Goal: Information Seeking & Learning: Learn about a topic

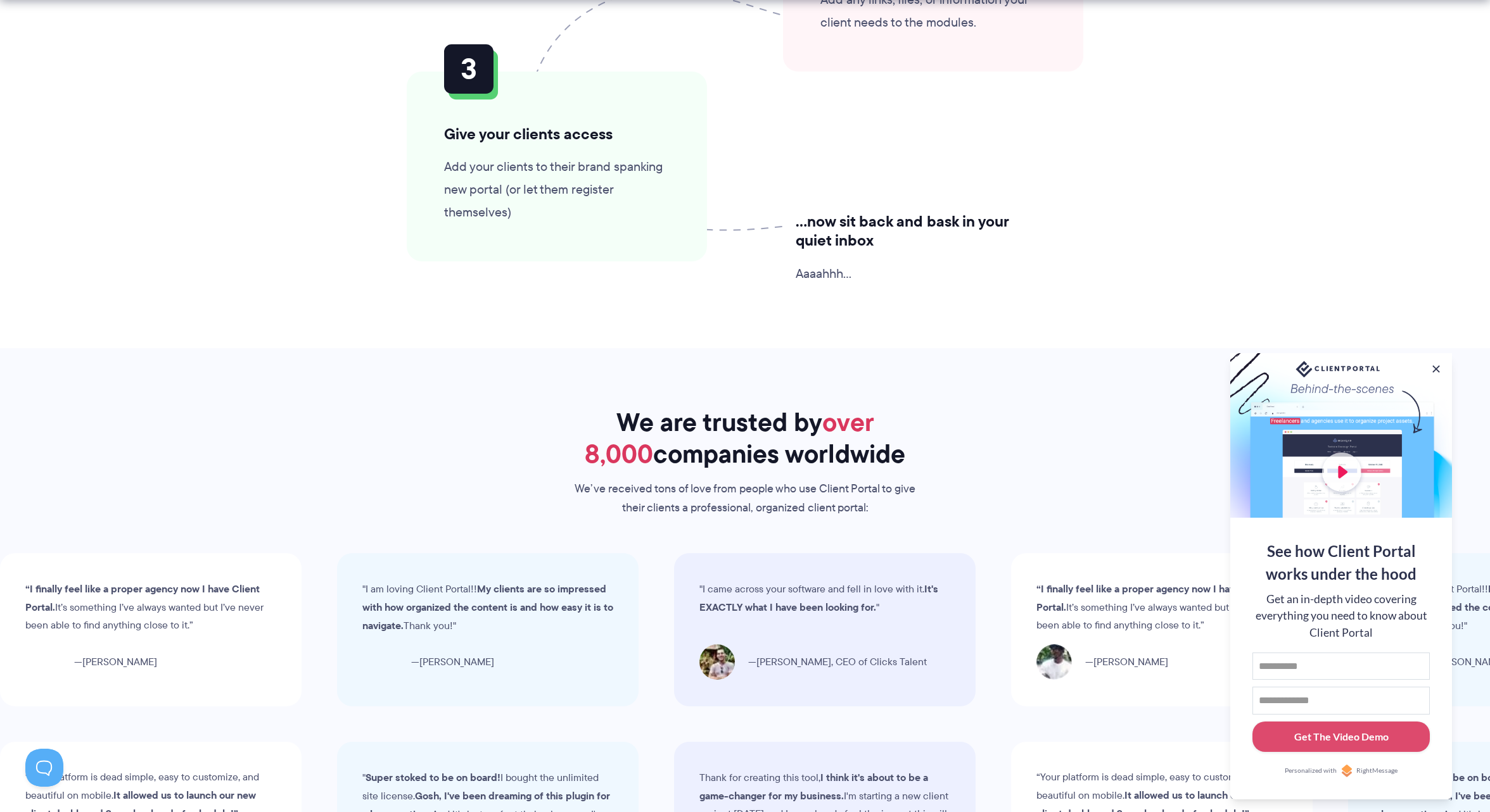
scroll to position [3354, 0]
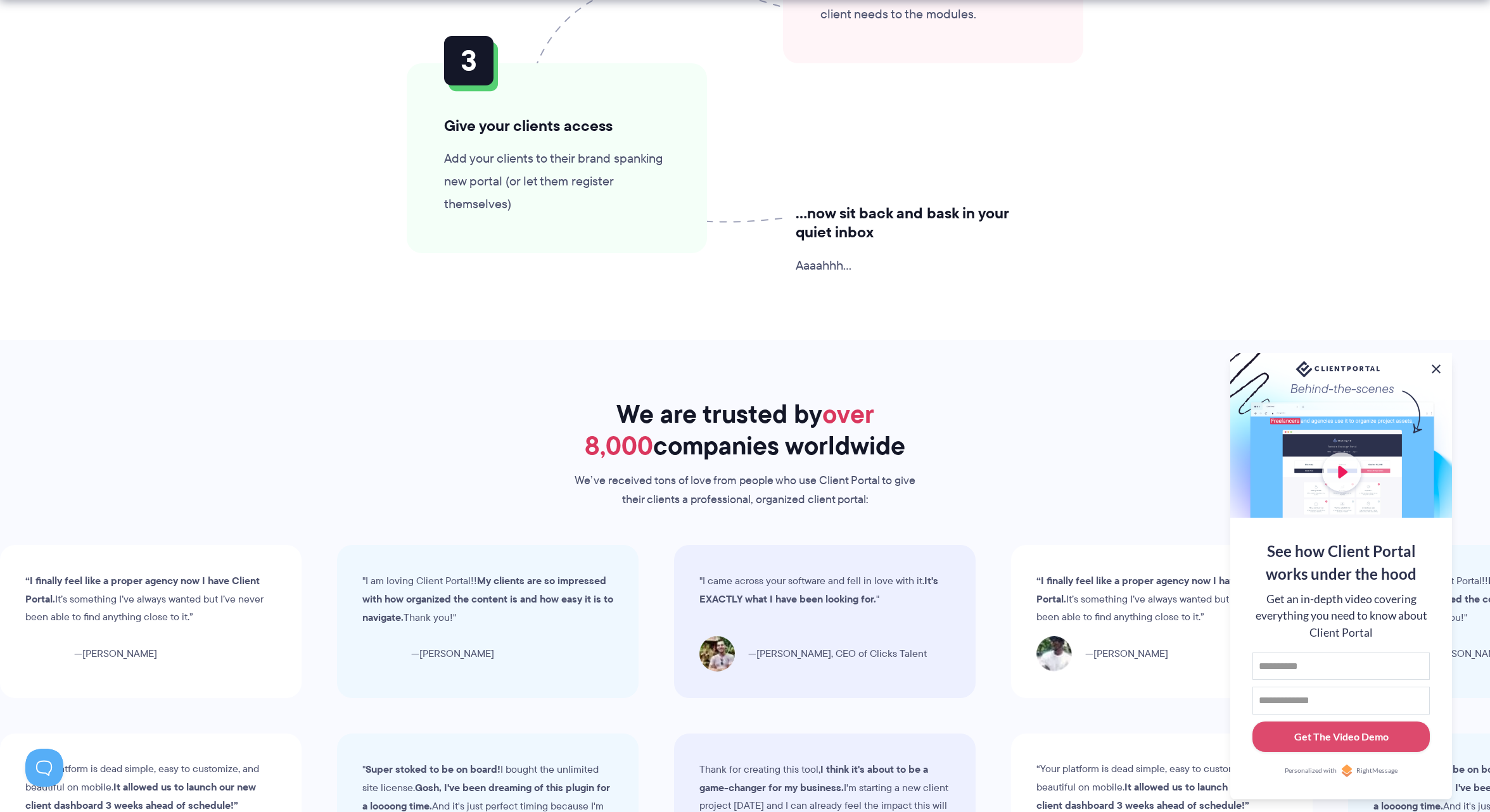
click at [1434, 367] on button at bounding box center [1435, 368] width 15 height 15
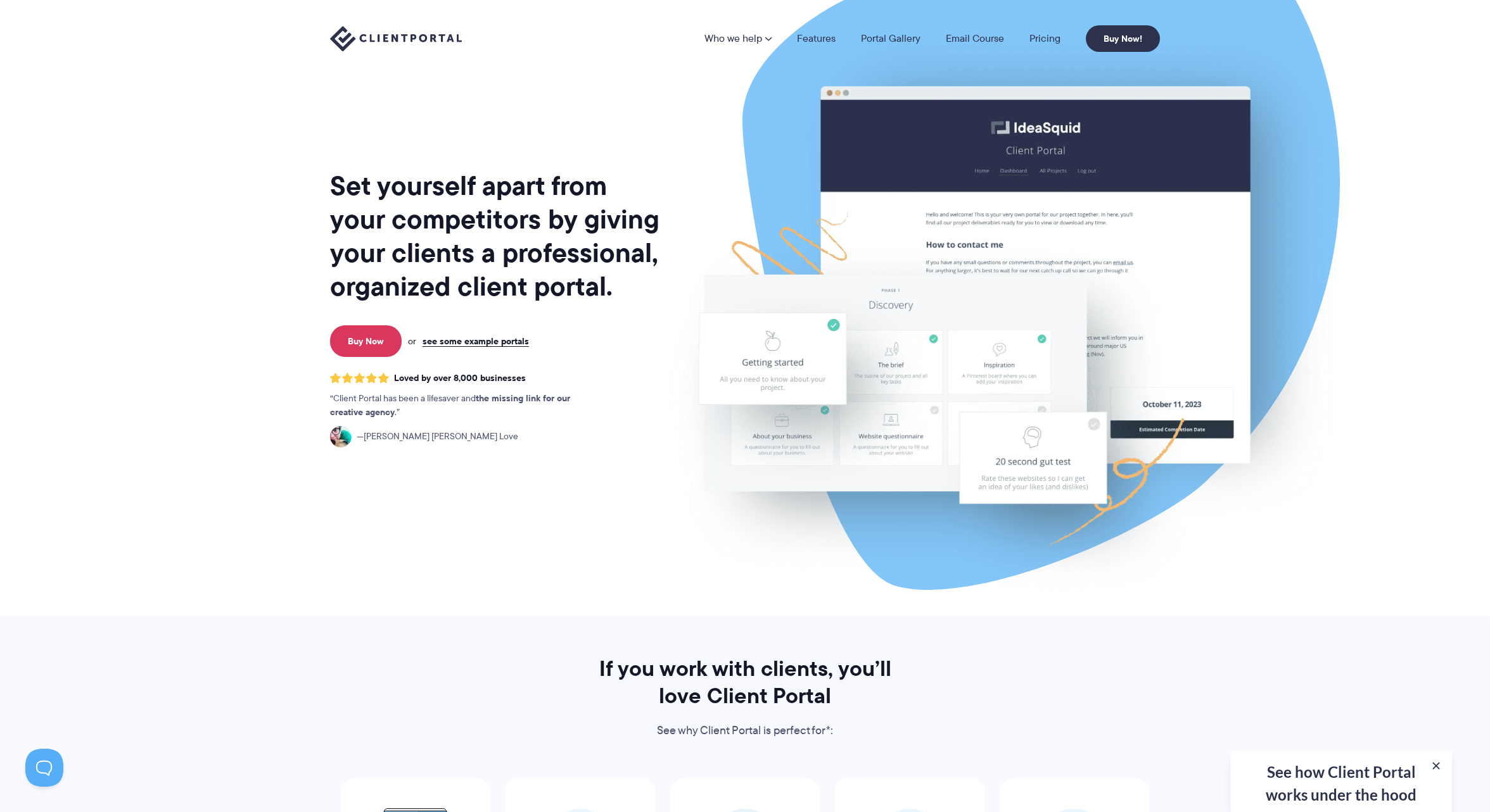
scroll to position [0, 0]
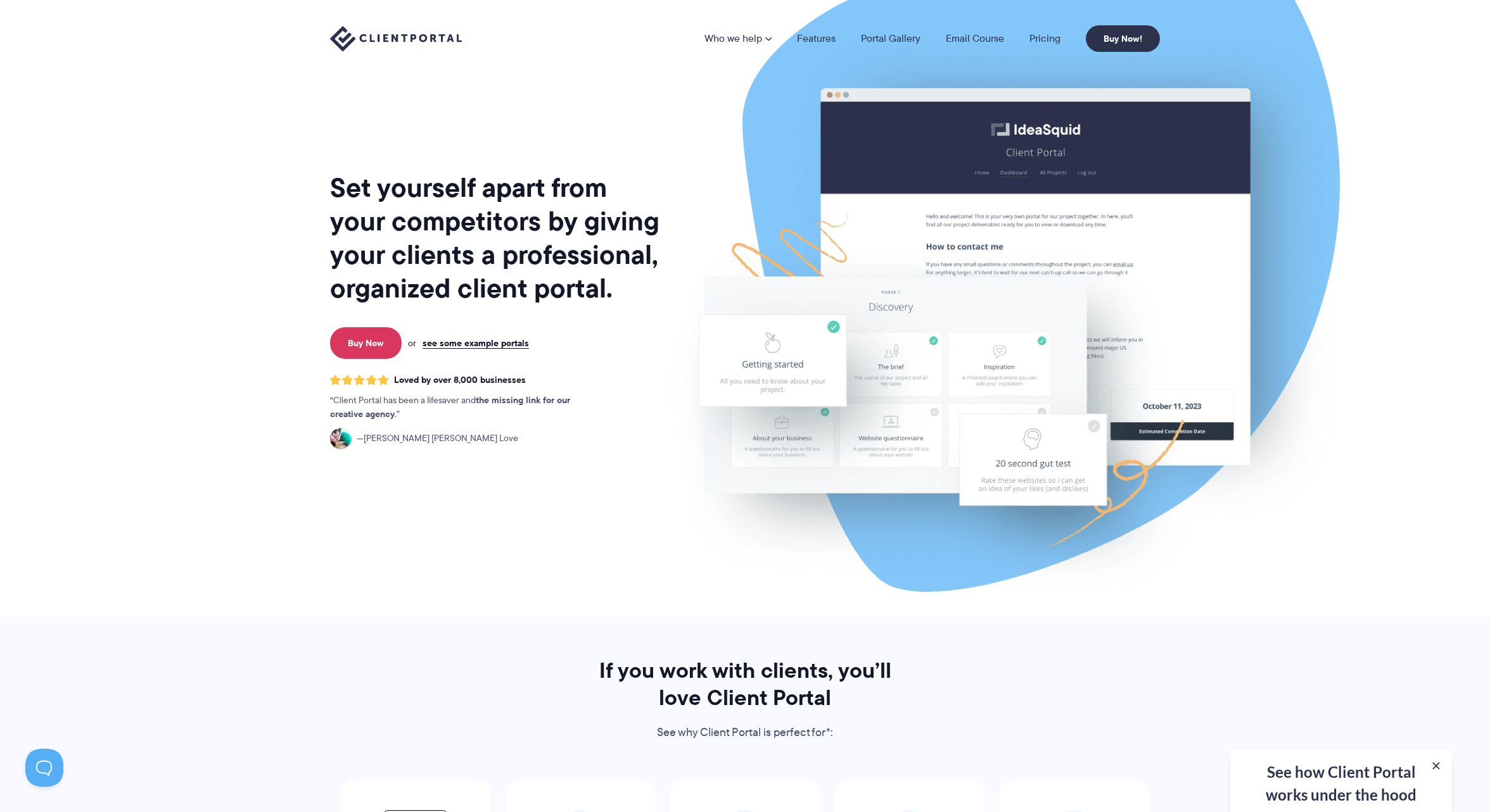
click at [1382, 196] on section "Set yourself apart from your competitors by giving your clients a professional,…" at bounding box center [745, 308] width 1490 height 617
drag, startPoint x: 450, startPoint y: 294, endPoint x: 623, endPoint y: 294, distance: 173.0
click at [623, 294] on h1 "Set yourself apart from your competitors by giving your clients a professional,…" at bounding box center [496, 238] width 332 height 134
click at [1408, 173] on section "Set yourself apart from your competitors by giving your clients a professional,…" at bounding box center [745, 308] width 1490 height 617
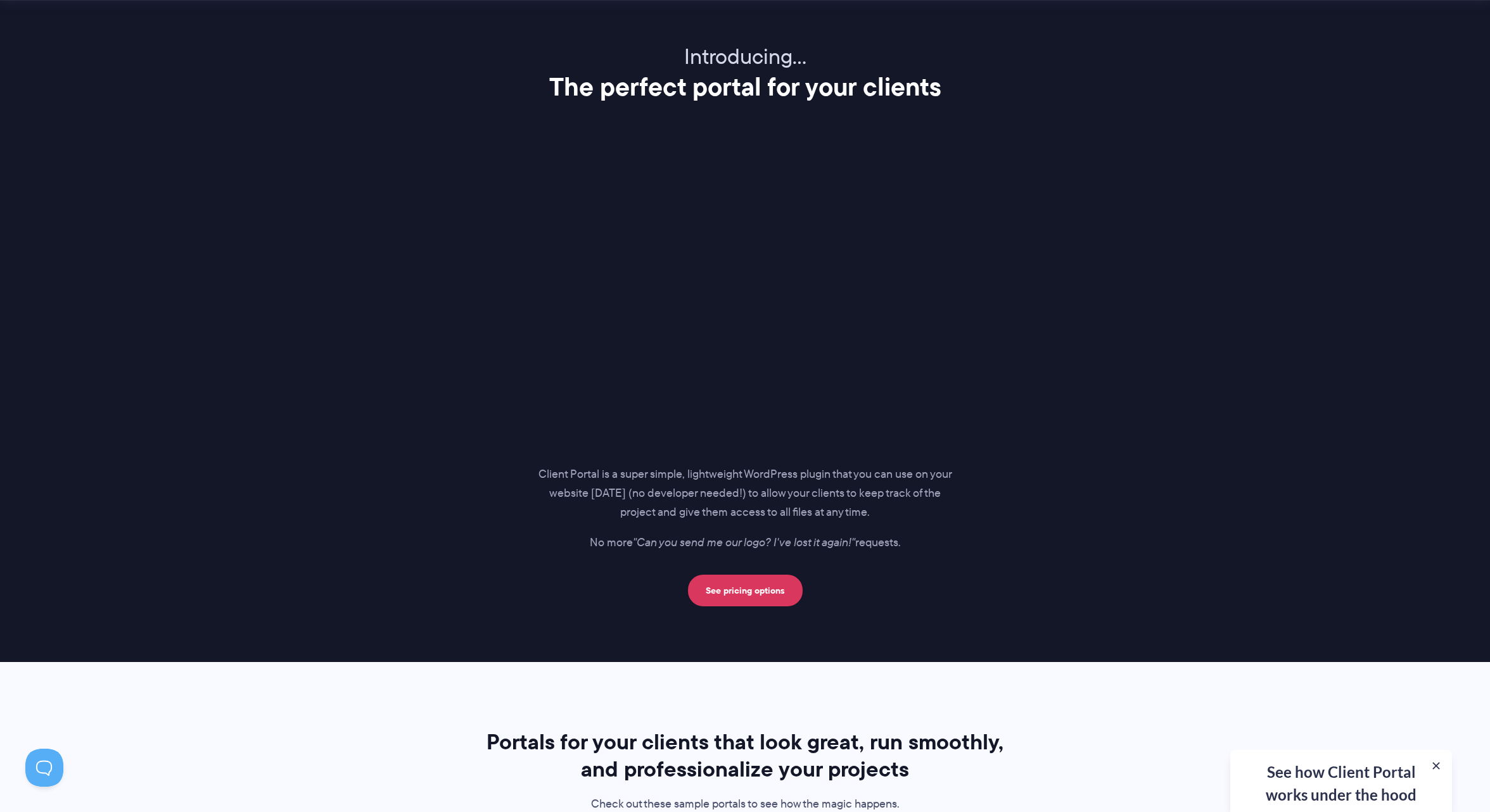
scroll to position [1625, 0]
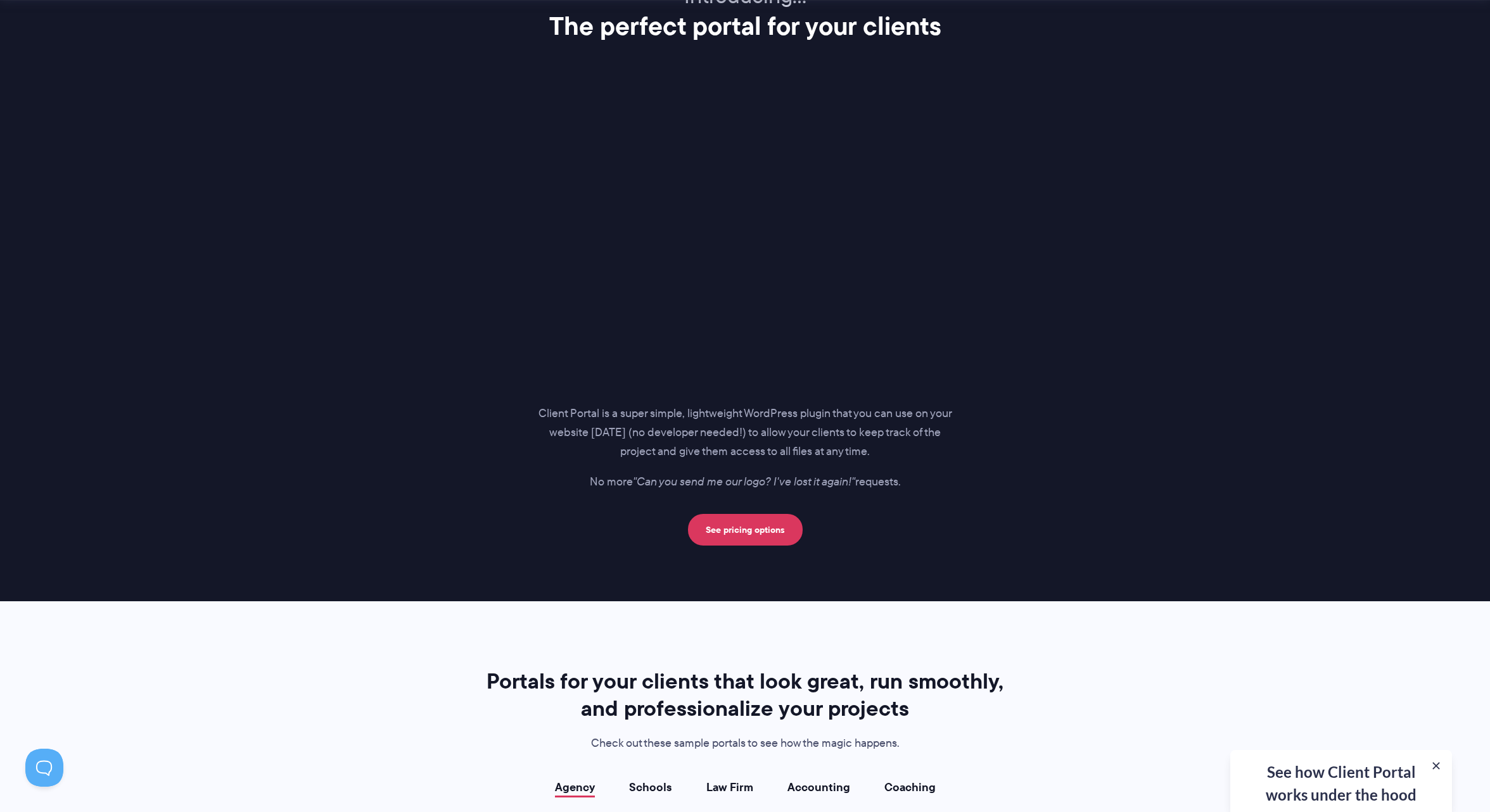
click at [1338, 165] on section "Introducing… The perfect portal for your clients Client Portal is a super simpl…" at bounding box center [745, 254] width 1490 height 695
click at [1173, 163] on div "Introducing… The perfect portal for your clients Client Portal is a super simpl…" at bounding box center [745, 264] width 862 height 563
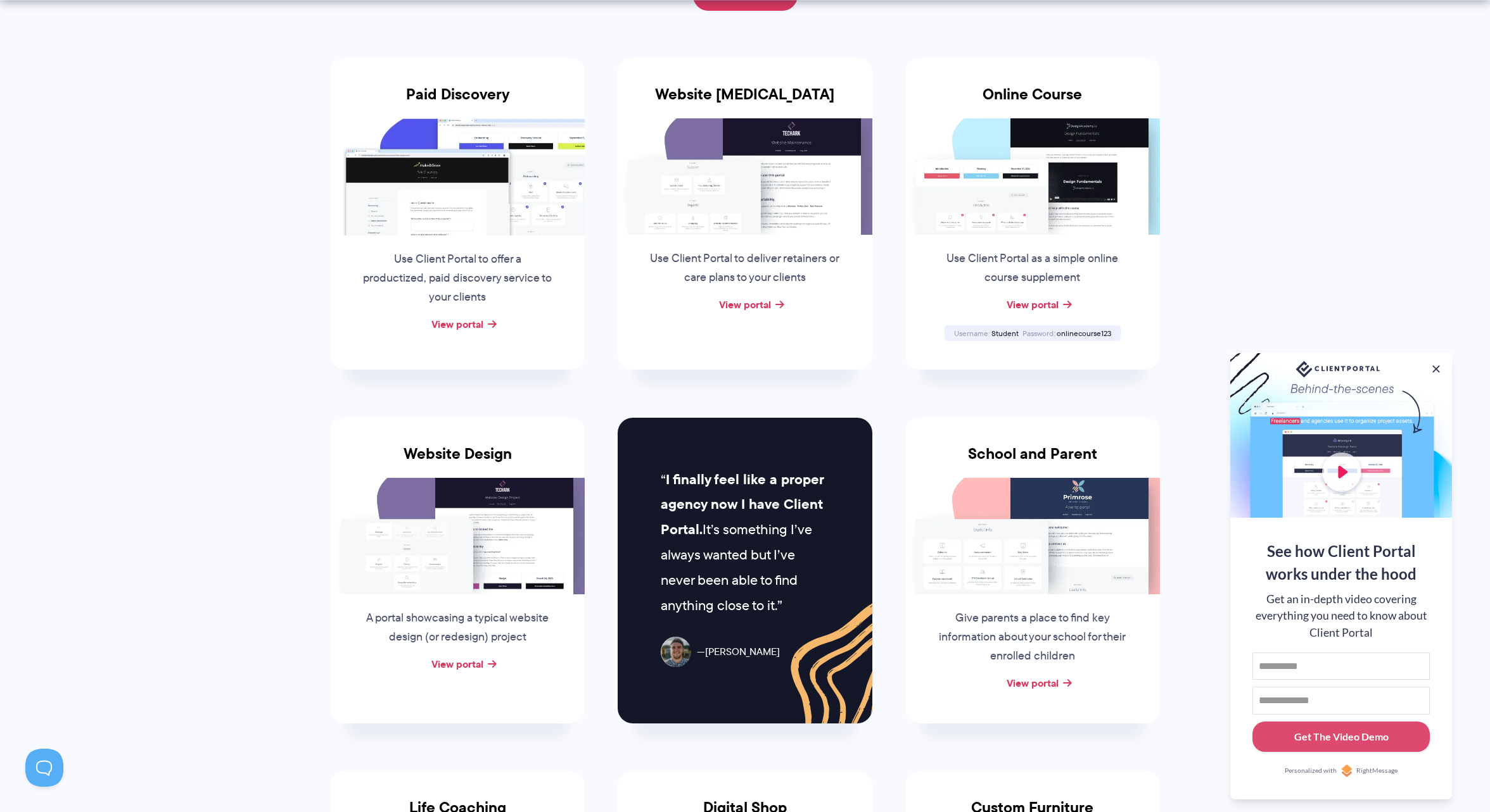
scroll to position [269, 0]
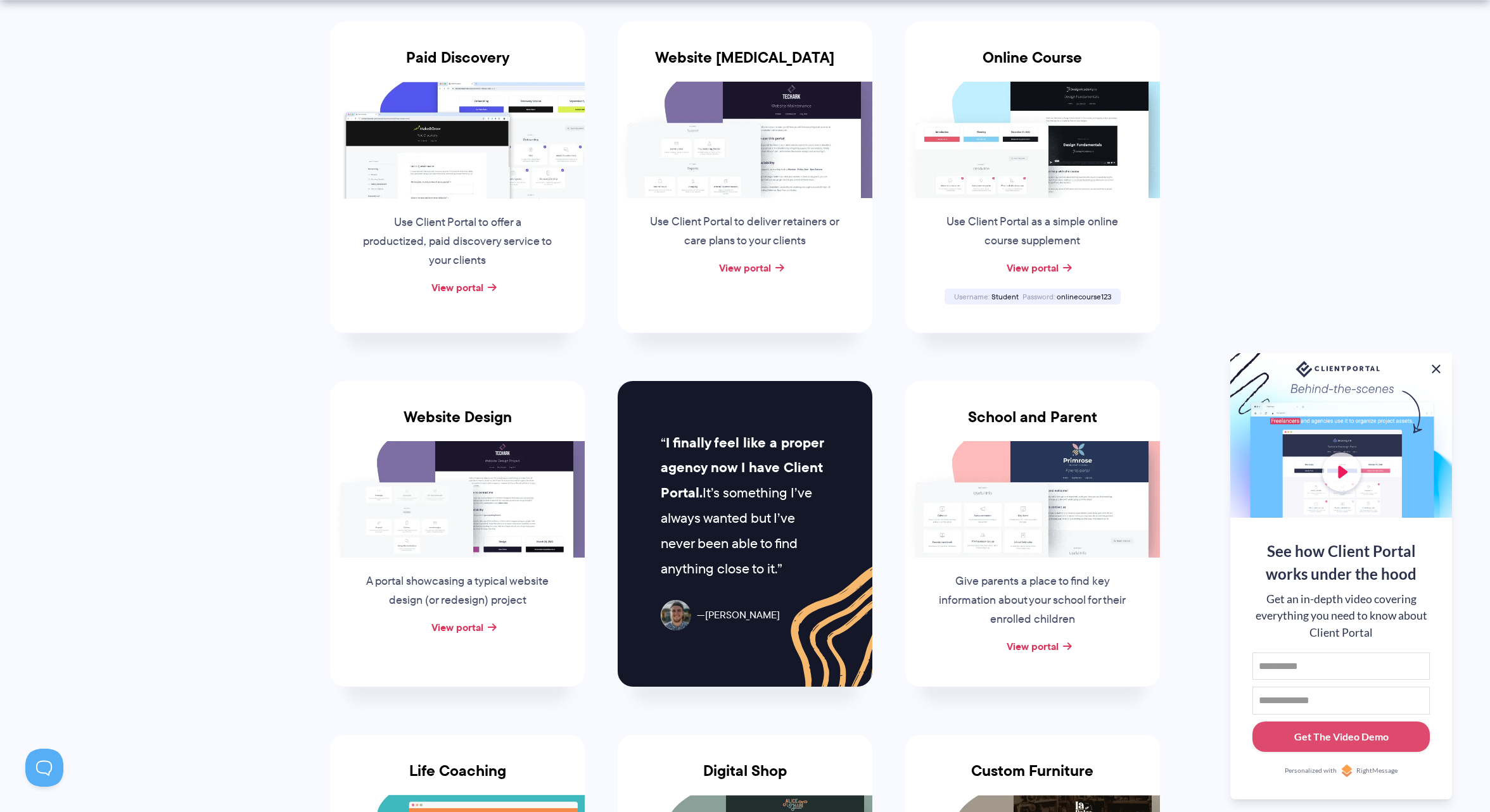
click at [1441, 365] on button at bounding box center [1435, 368] width 15 height 15
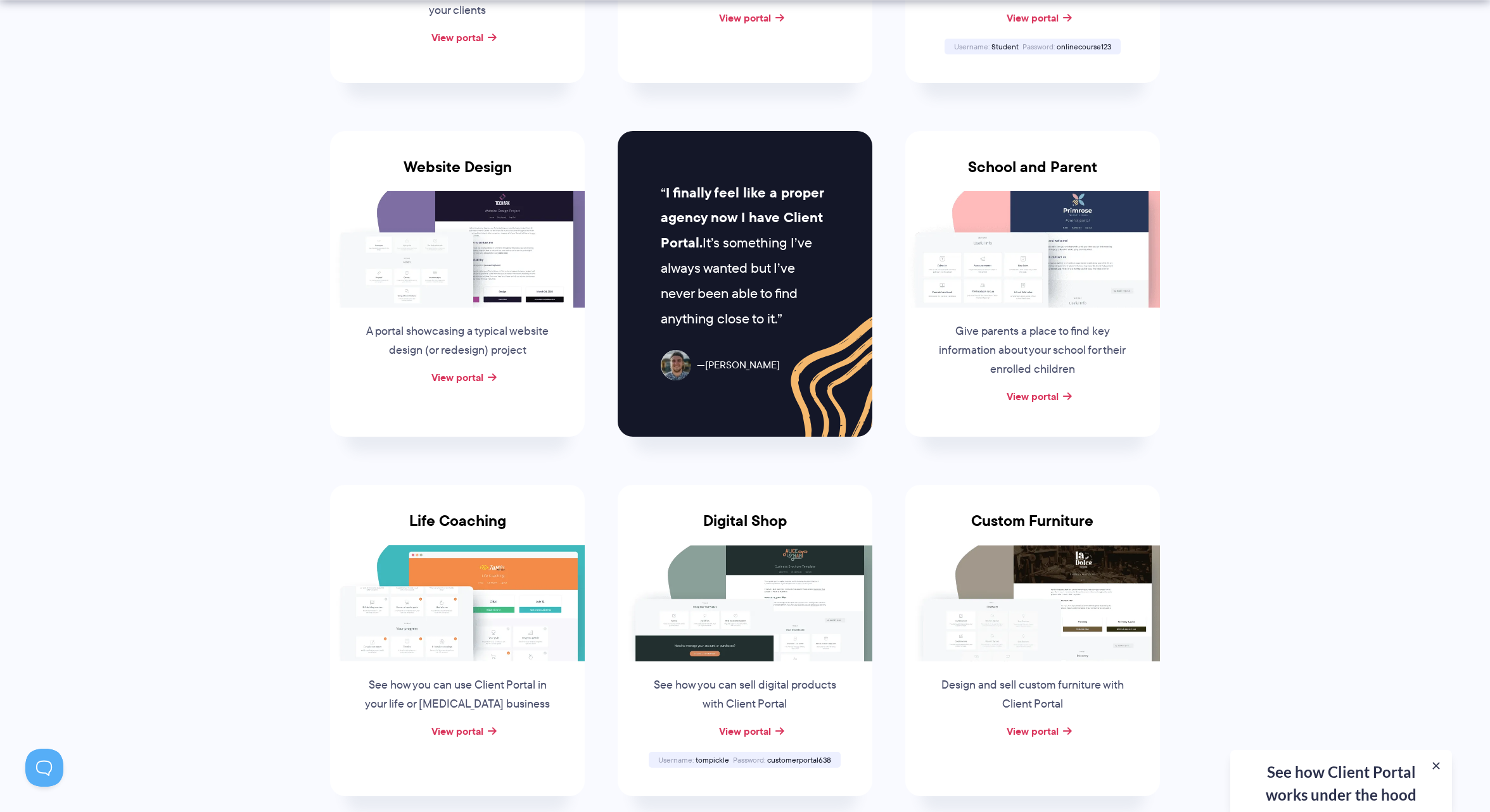
scroll to position [566, 0]
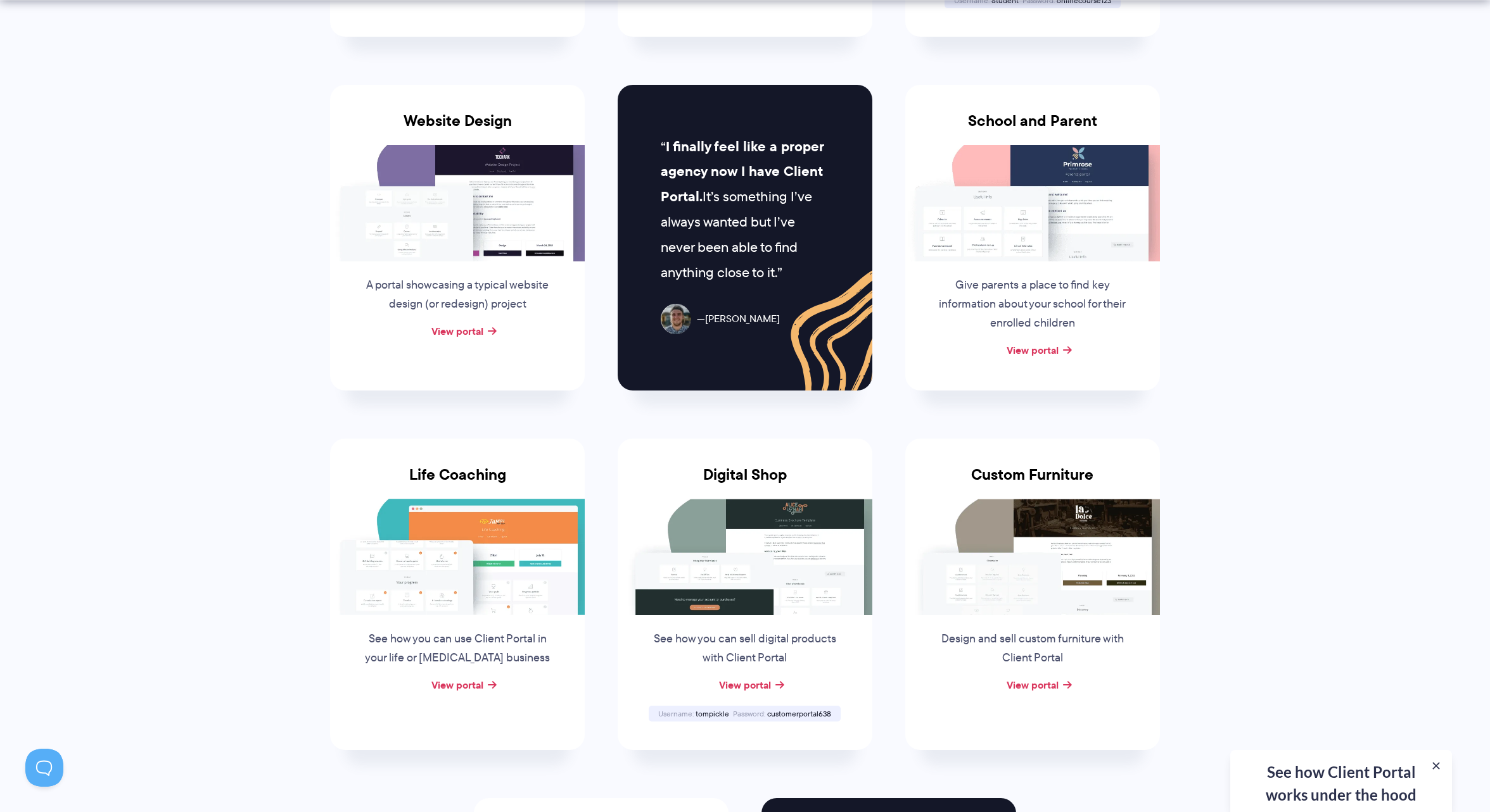
click at [1368, 784] on div "See how Client Portal works under the hood Get an in-depth video covering every…" at bounding box center [1341, 781] width 222 height 62
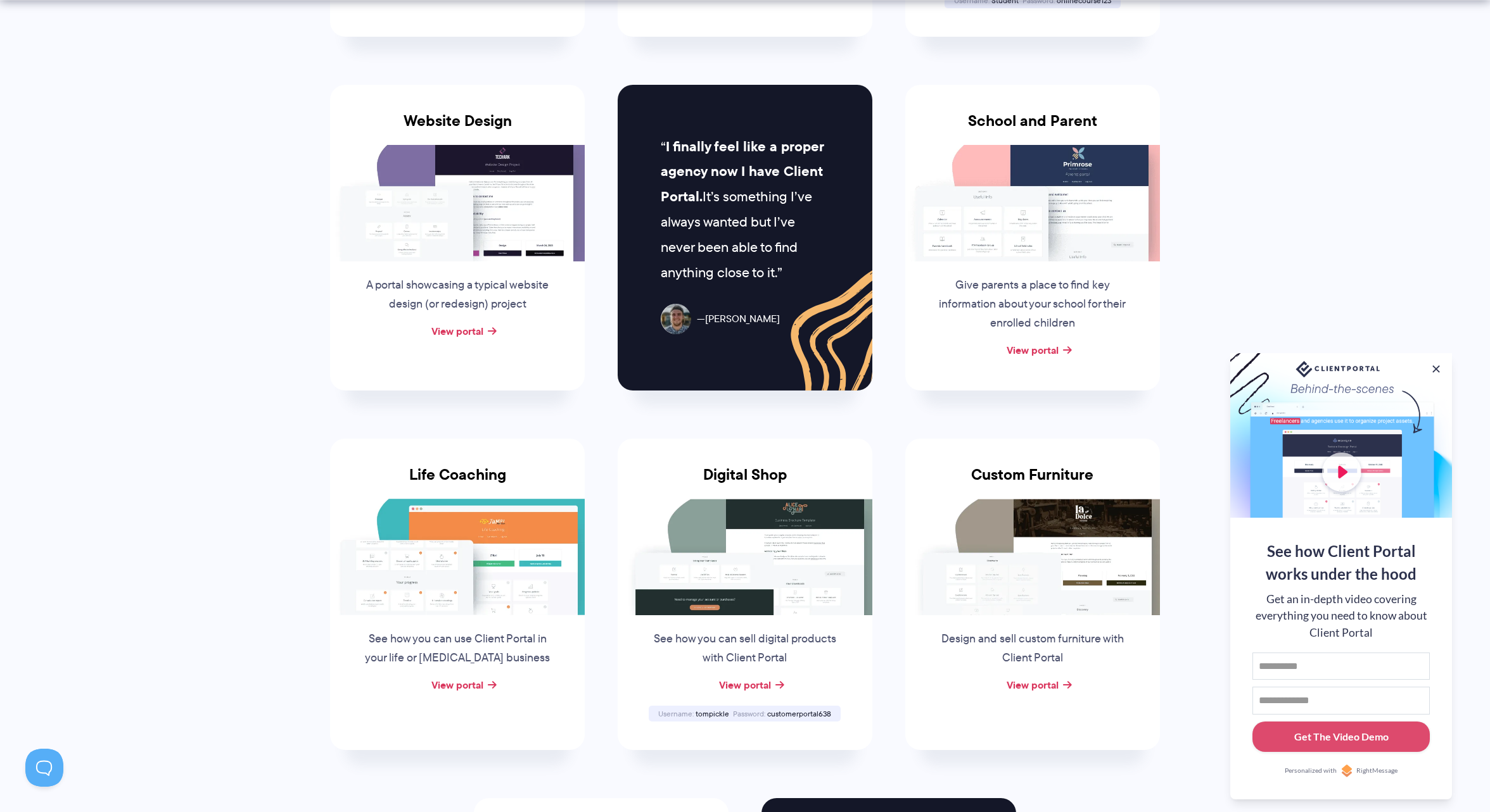
click at [1350, 454] on div at bounding box center [1341, 435] width 222 height 165
click at [1346, 475] on div at bounding box center [1341, 435] width 222 height 165
click at [1353, 388] on div at bounding box center [1341, 435] width 222 height 165
click at [1438, 366] on button at bounding box center [1435, 368] width 15 height 15
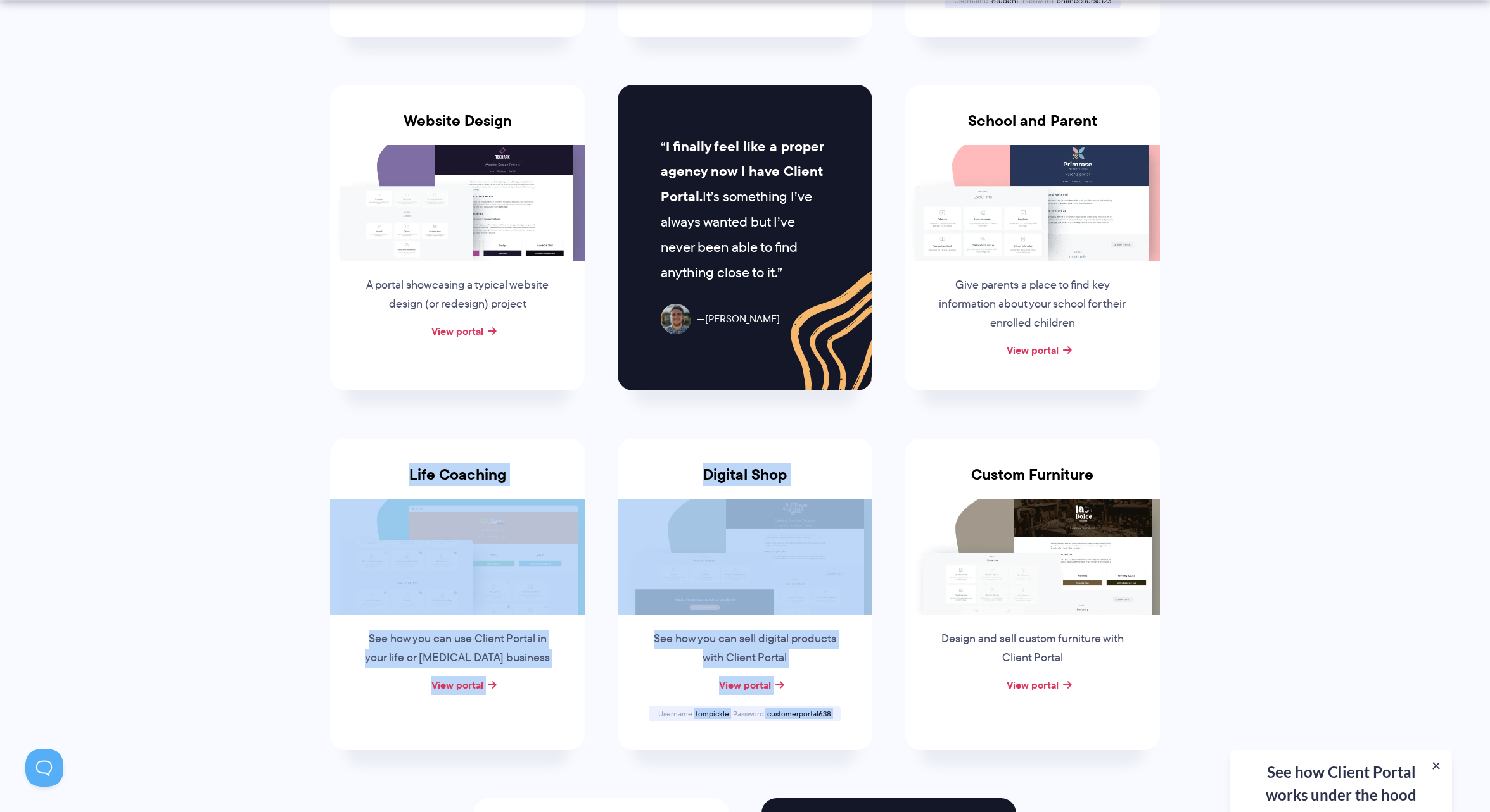
drag, startPoint x: 1489, startPoint y: 362, endPoint x: 1494, endPoint y: 424, distance: 62.2
click at [1274, 390] on section "Client Portal Inspiration Check out some of our example portals and get inspire…" at bounding box center [745, 302] width 1490 height 1737
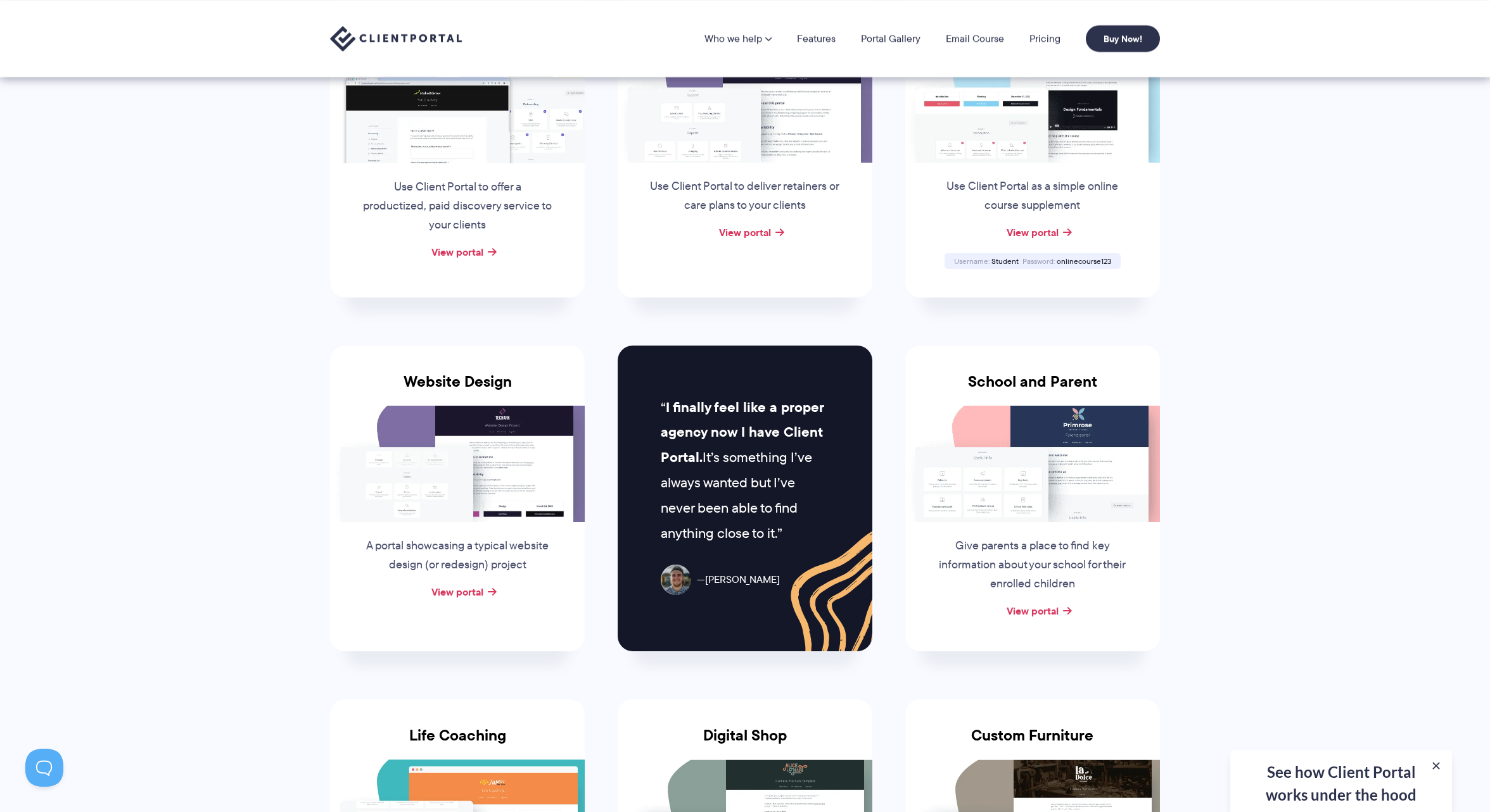
scroll to position [304, 0]
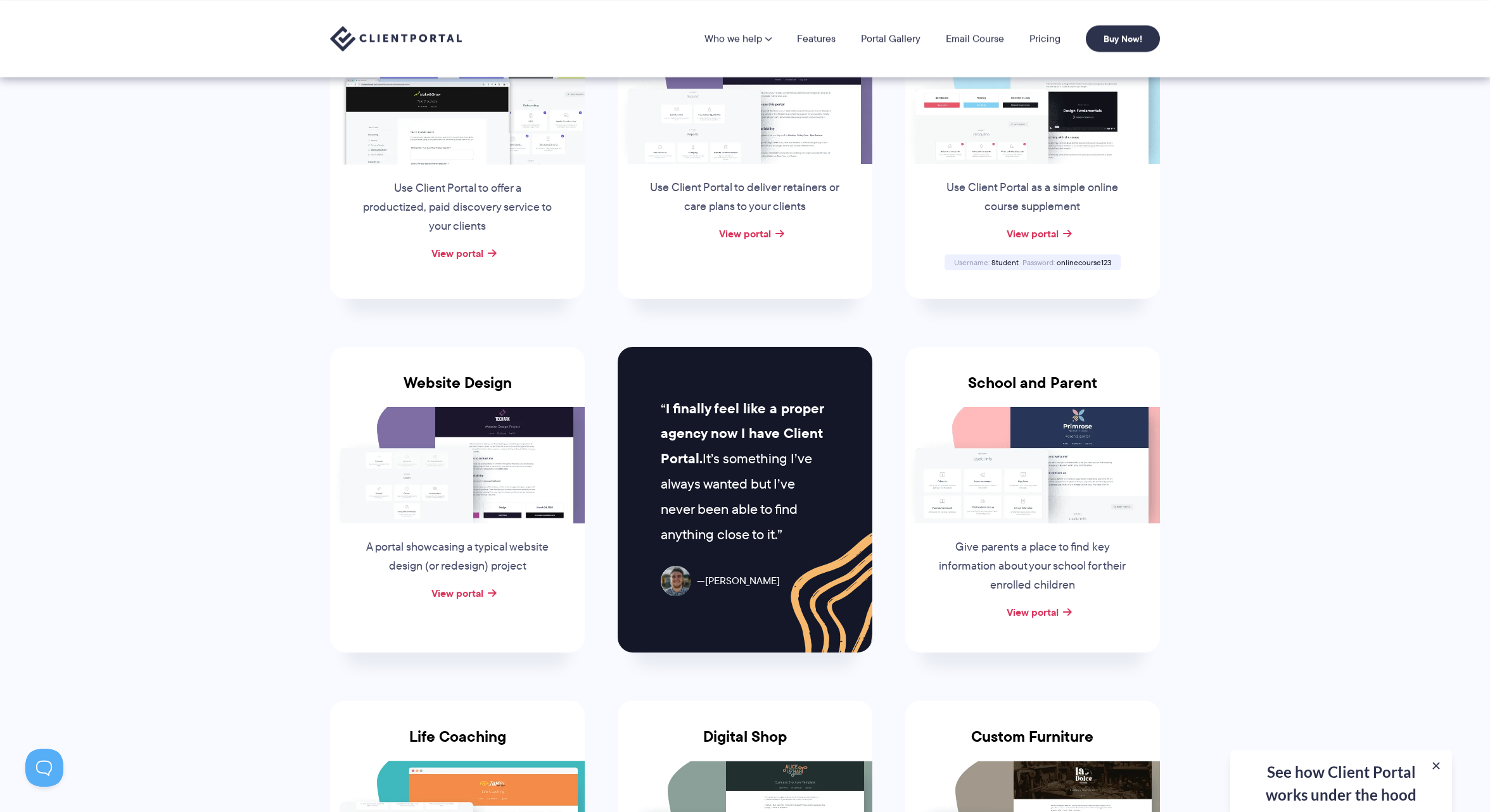
click at [1001, 262] on span "Student" at bounding box center [1004, 262] width 27 height 11
copy span "Student"
click at [1085, 262] on span "onlinecourse123" at bounding box center [1084, 262] width 55 height 11
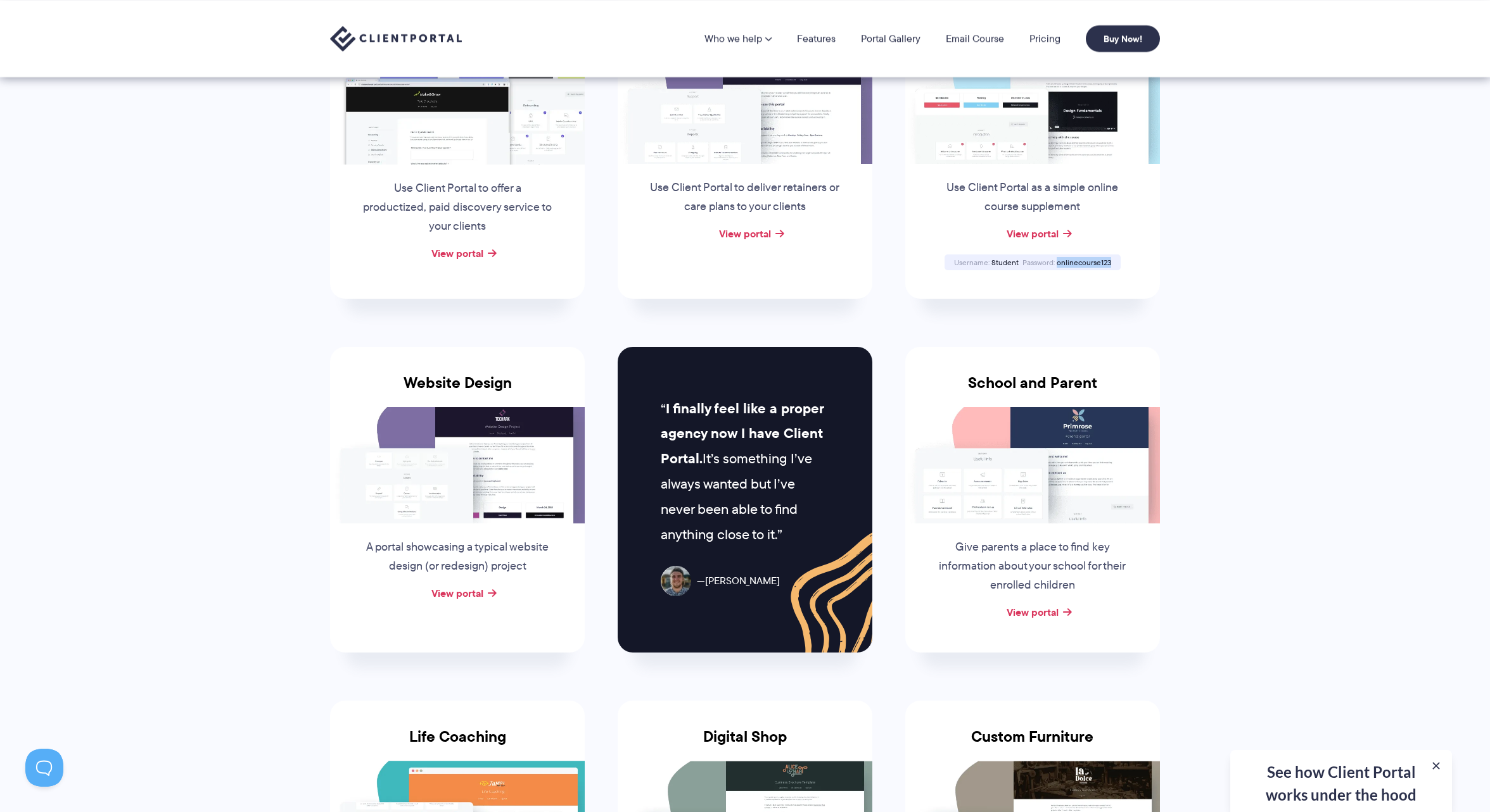
copy span "onlinecourse123"
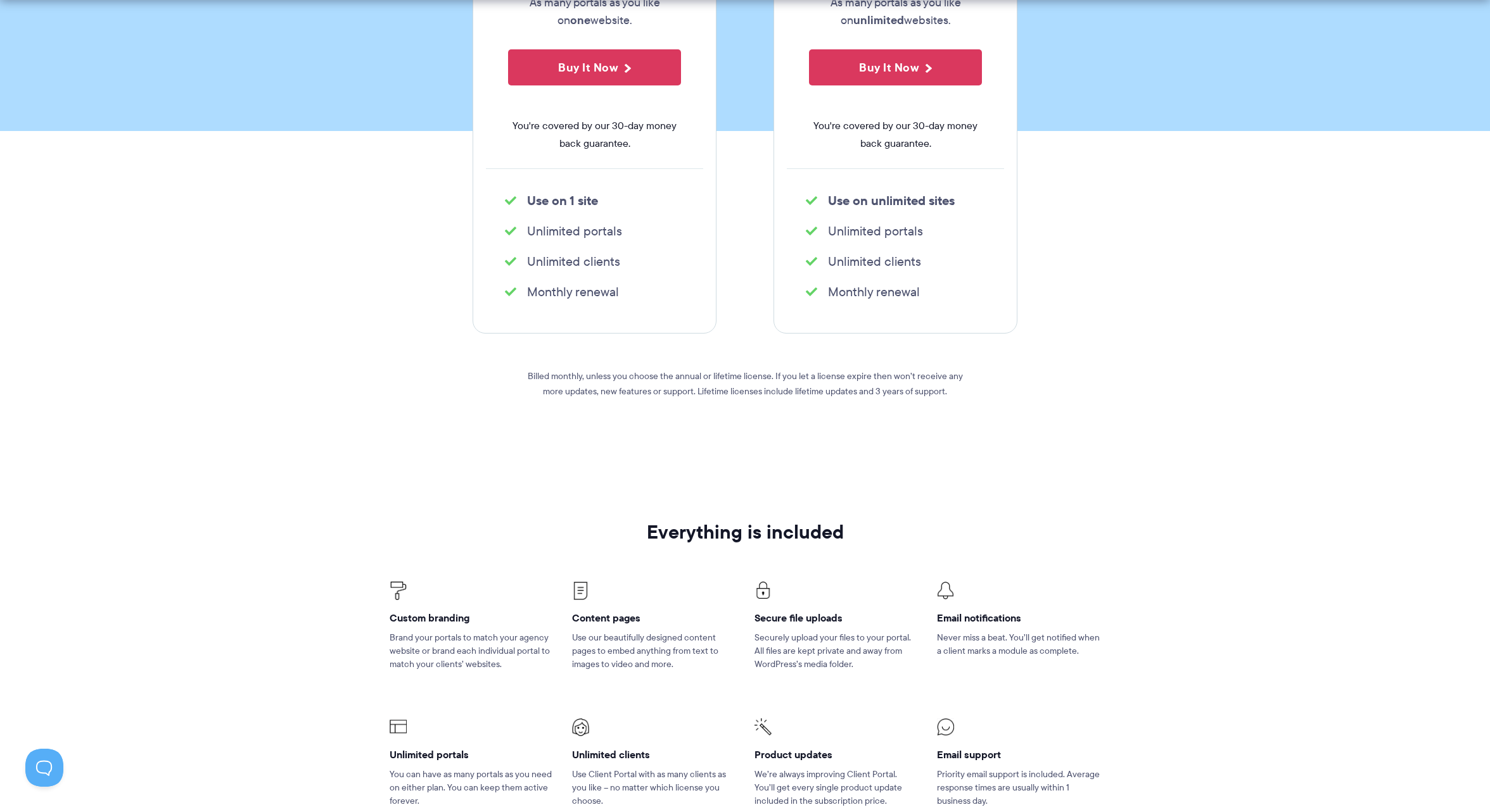
scroll to position [456, 0]
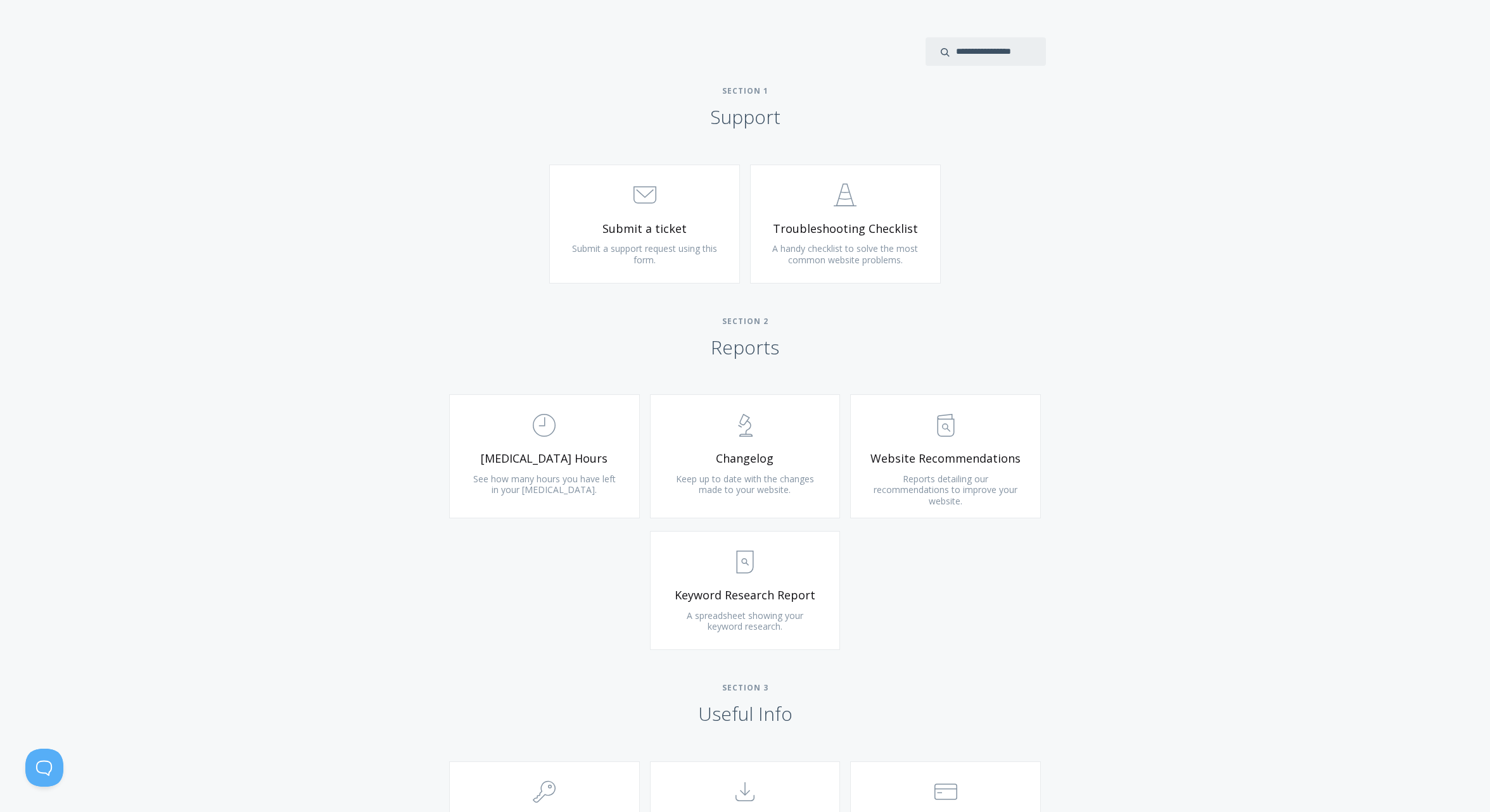
scroll to position [532, 0]
